Goal: Information Seeking & Learning: Learn about a topic

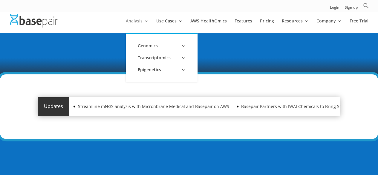
click at [139, 22] on link "Analysis" at bounding box center [137, 26] width 23 height 14
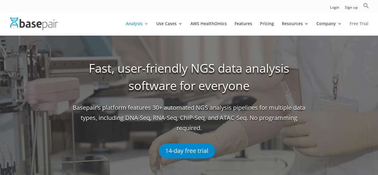
click at [358, 27] on link "Free Trial" at bounding box center [359, 29] width 19 height 14
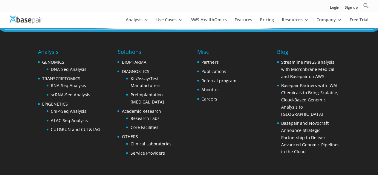
scroll to position [897, 0]
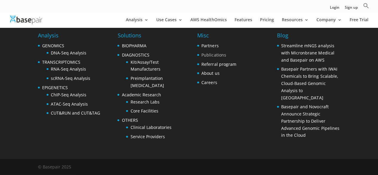
click at [206, 54] on link "Publications" at bounding box center [213, 55] width 25 height 6
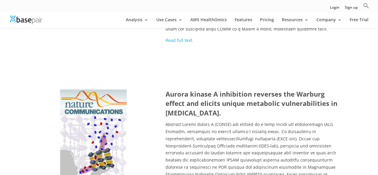
scroll to position [1362, 0]
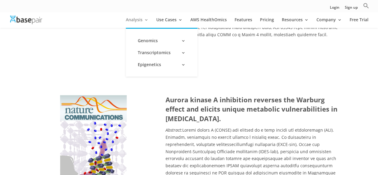
click at [140, 22] on link "Analysis" at bounding box center [137, 23] width 23 height 10
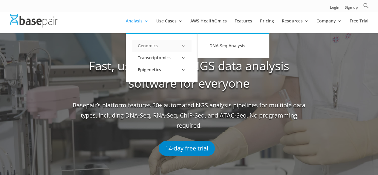
click at [157, 46] on link "Genomics" at bounding box center [162, 46] width 60 height 12
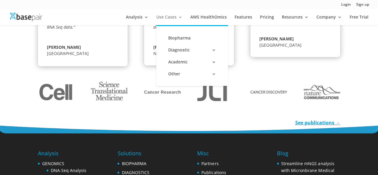
scroll to position [903, 0]
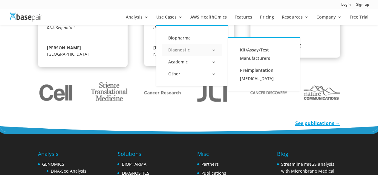
click at [185, 48] on link "Diagnostic" at bounding box center [192, 50] width 60 height 12
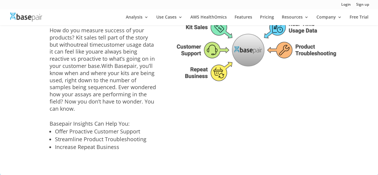
scroll to position [1183, 0]
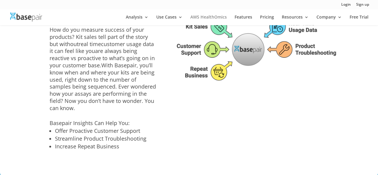
click at [215, 15] on link "AWS HealthOmics" at bounding box center [208, 20] width 36 height 10
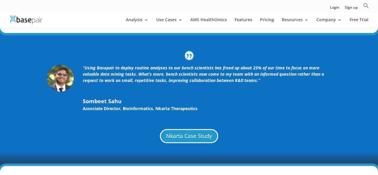
scroll to position [1444, 0]
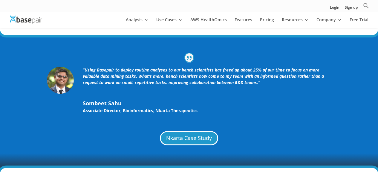
click at [192, 102] on span "Sombeet Sahu" at bounding box center [207, 103] width 249 height 8
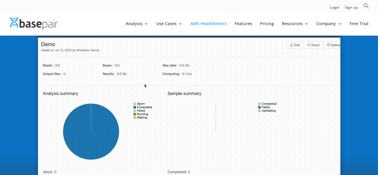
scroll to position [0, 0]
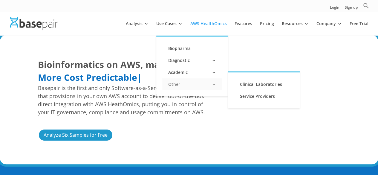
click at [185, 83] on link "Other" at bounding box center [192, 84] width 60 height 12
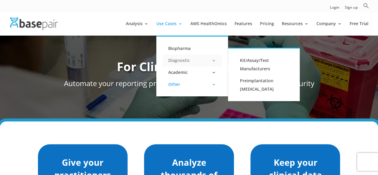
click at [182, 59] on link "Diagnostic" at bounding box center [192, 60] width 60 height 12
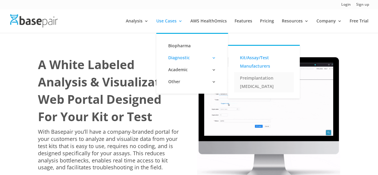
click at [260, 88] on link "Preimplantation [MEDICAL_DATA]" at bounding box center [264, 82] width 60 height 20
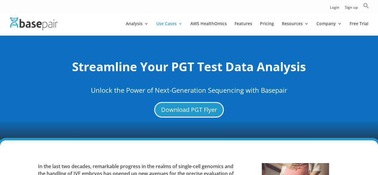
click at [240, 129] on div "Streamline Your PGT Test Data Analysis Unlock the Power of Next-Generation Sequ…" at bounding box center [189, 87] width 378 height 105
